Goal: Navigation & Orientation: Find specific page/section

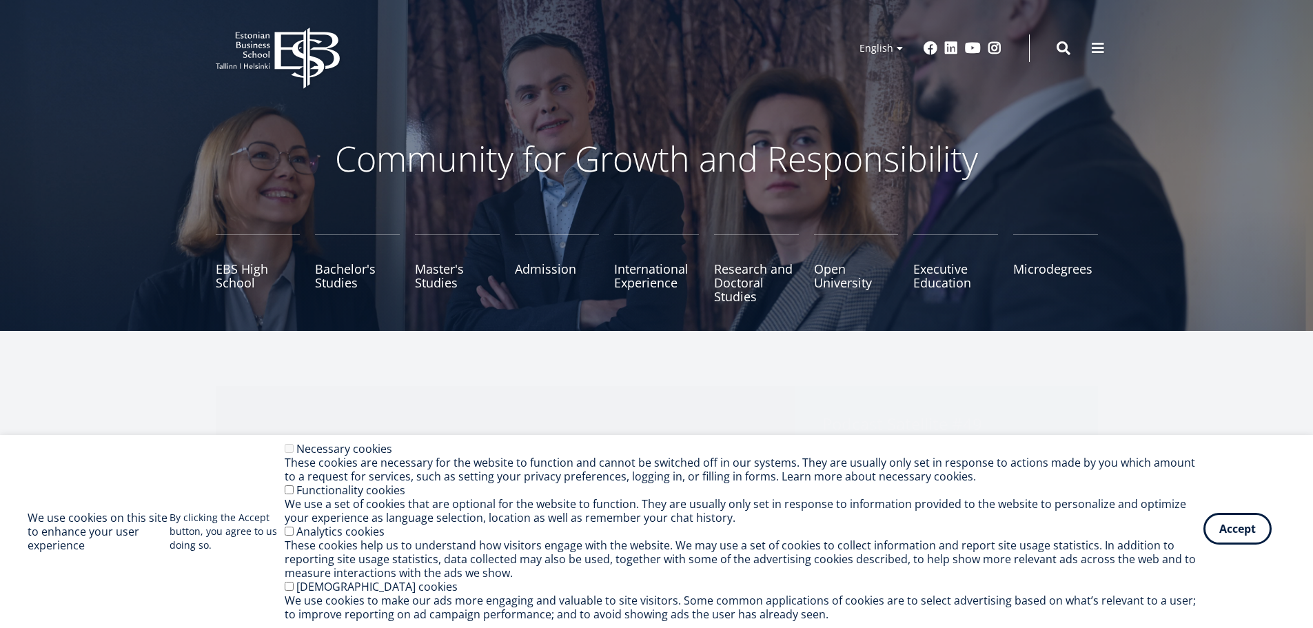
click at [1256, 531] on button "Accept" at bounding box center [1238, 529] width 68 height 32
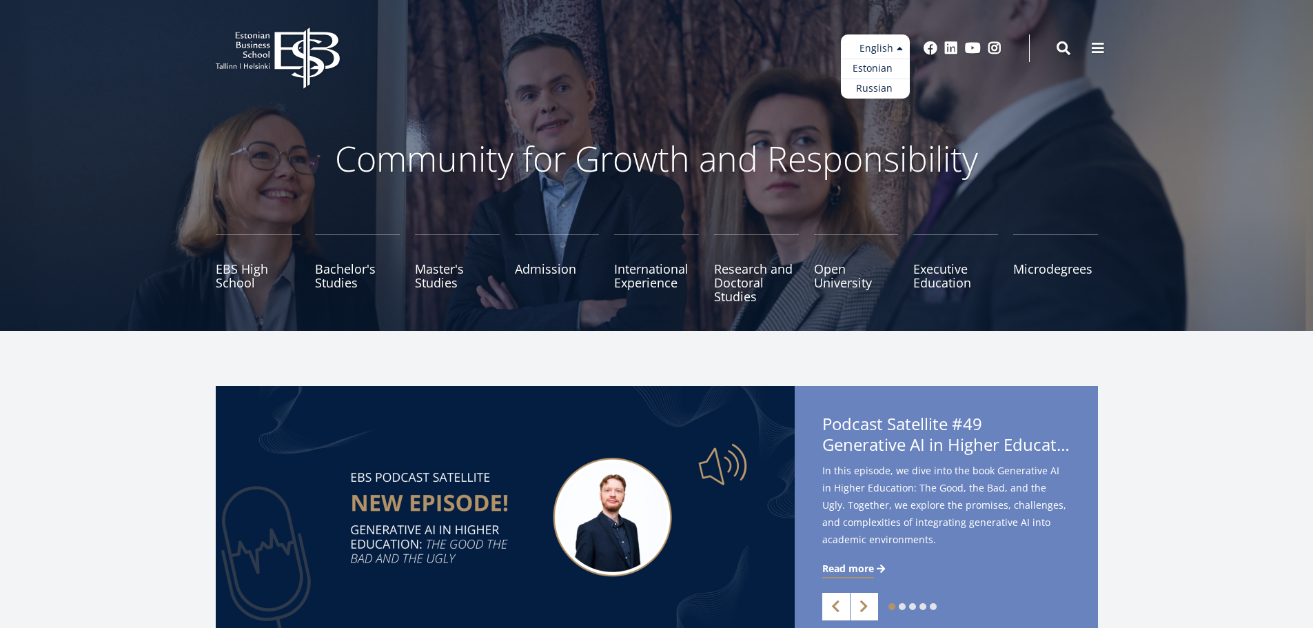
click at [880, 64] on link "Estonian" at bounding box center [875, 69] width 69 height 20
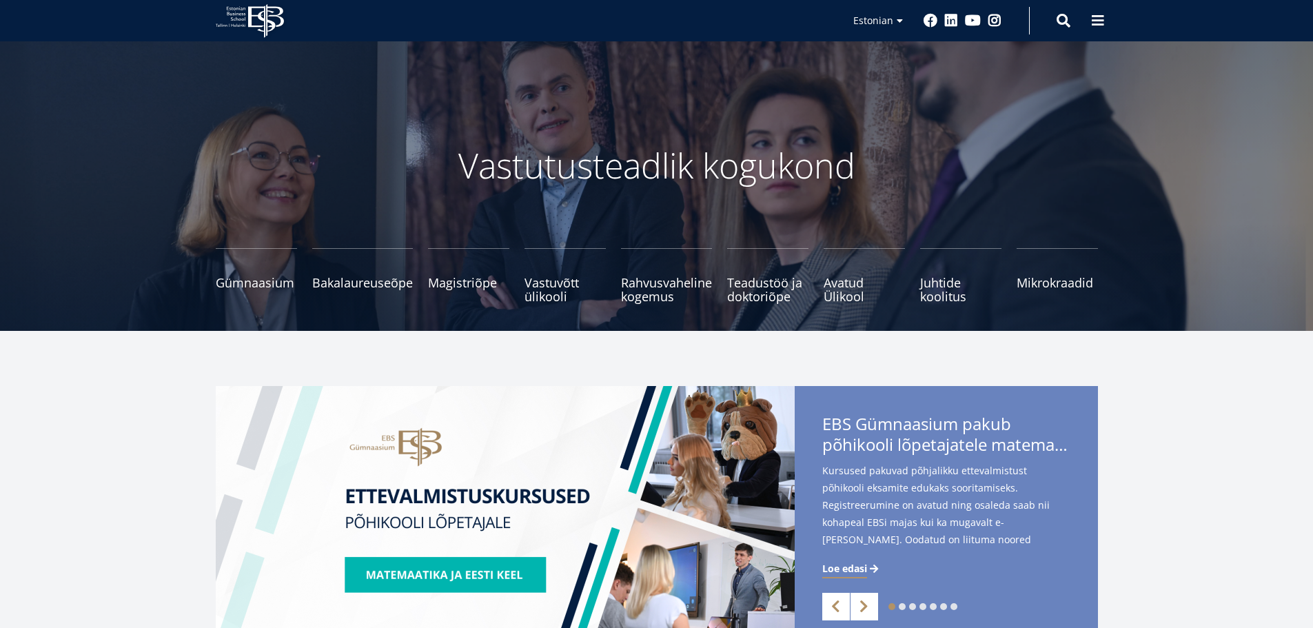
drag, startPoint x: 163, startPoint y: 312, endPoint x: 239, endPoint y: 72, distance: 252.1
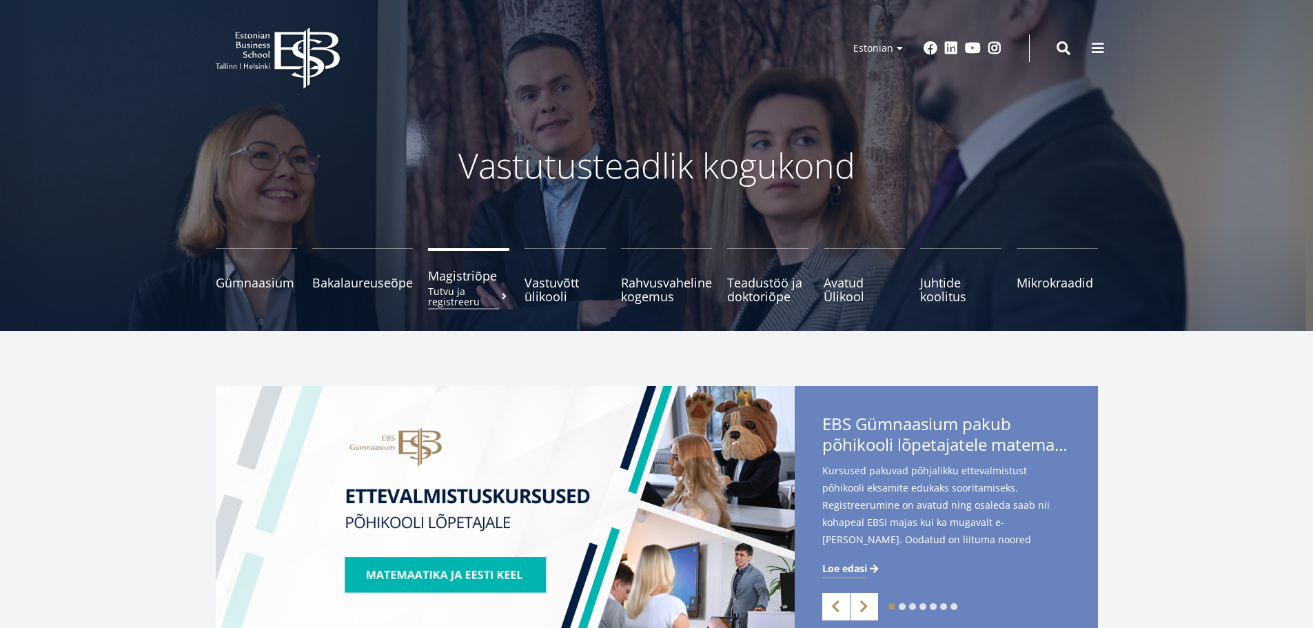
click at [447, 287] on small "Tutvu ja registreeru" at bounding box center [468, 296] width 81 height 21
